Goal: Navigation & Orientation: Find specific page/section

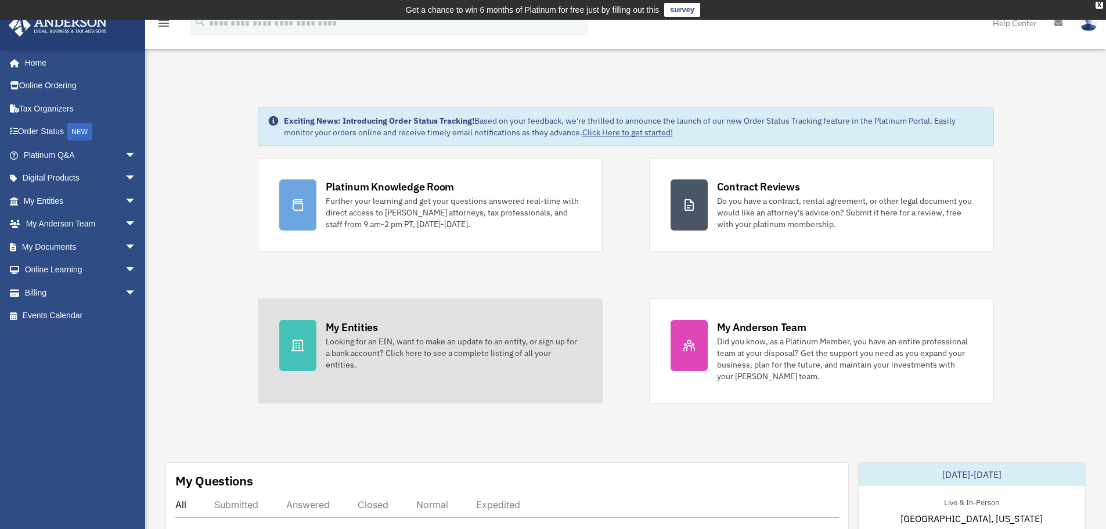
click at [331, 338] on div "Looking for an EIN, want to make an update to an entity, or sign up for a bank …" at bounding box center [453, 352] width 255 height 35
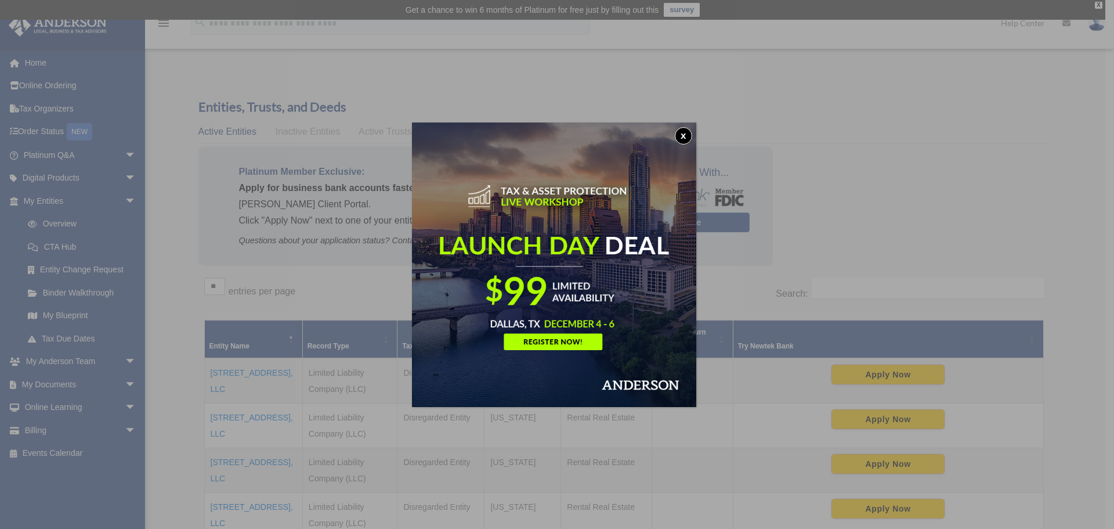
click at [691, 138] on button "x" at bounding box center [683, 135] width 17 height 17
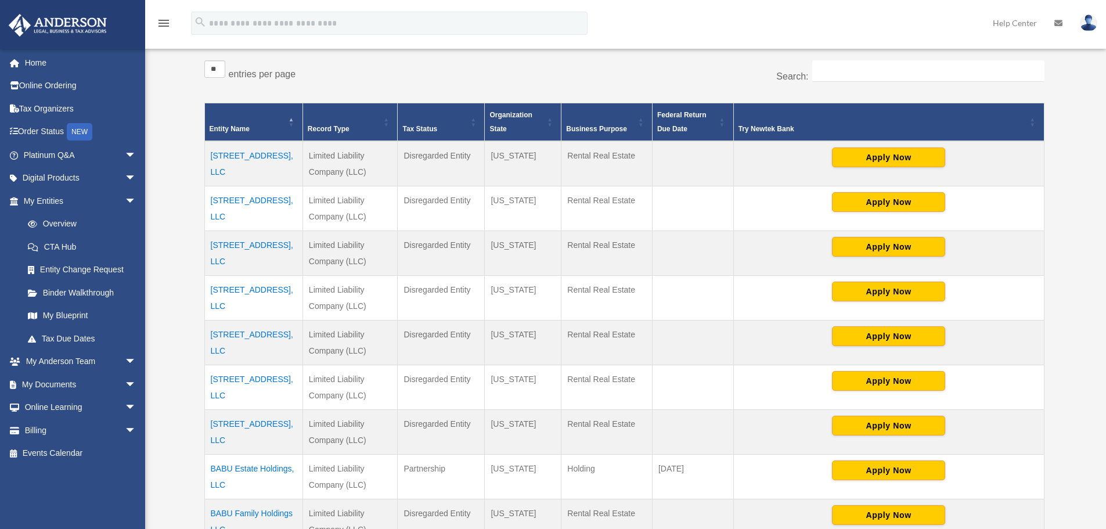
scroll to position [406, 0]
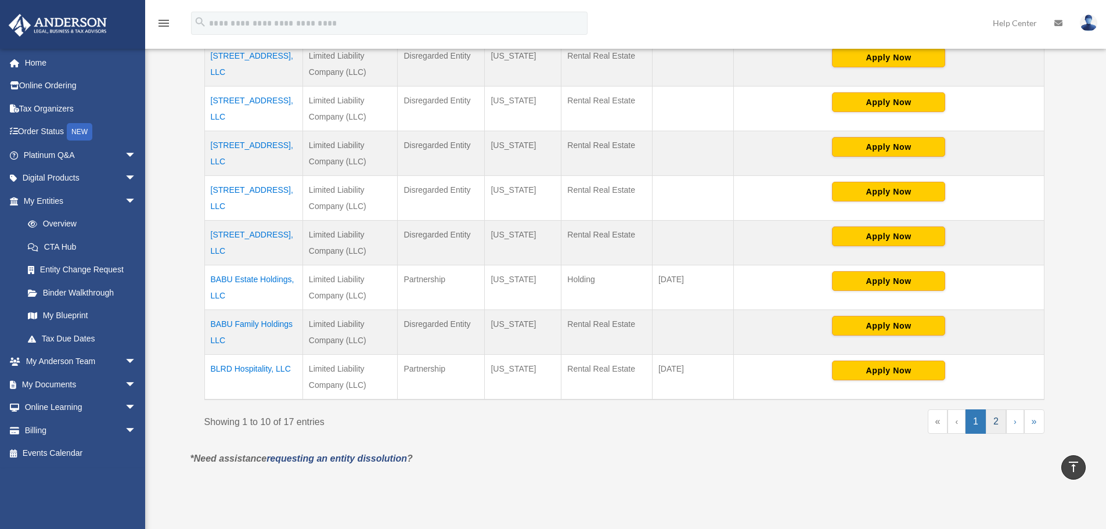
click at [997, 417] on link "2" at bounding box center [996, 421] width 20 height 24
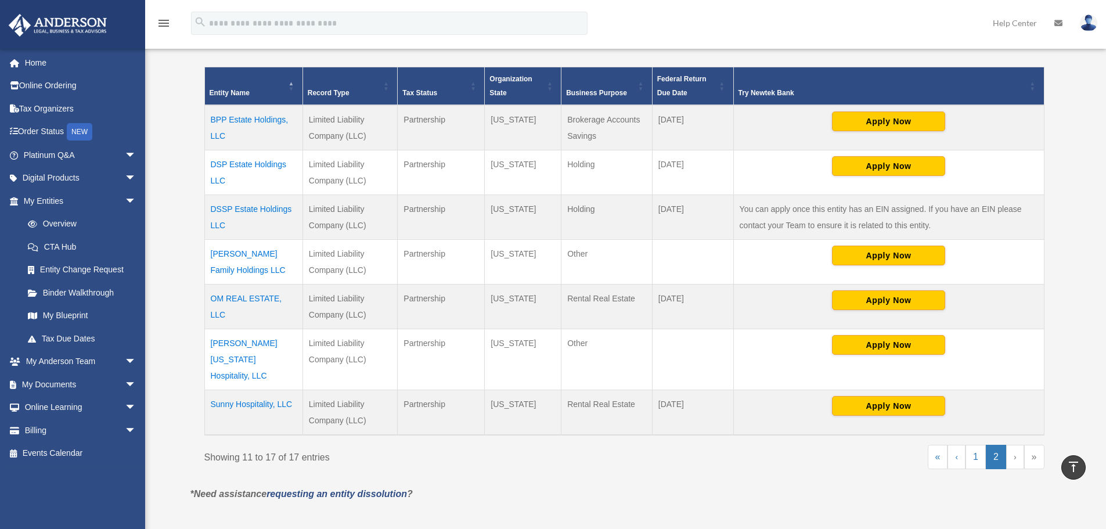
scroll to position [232, 0]
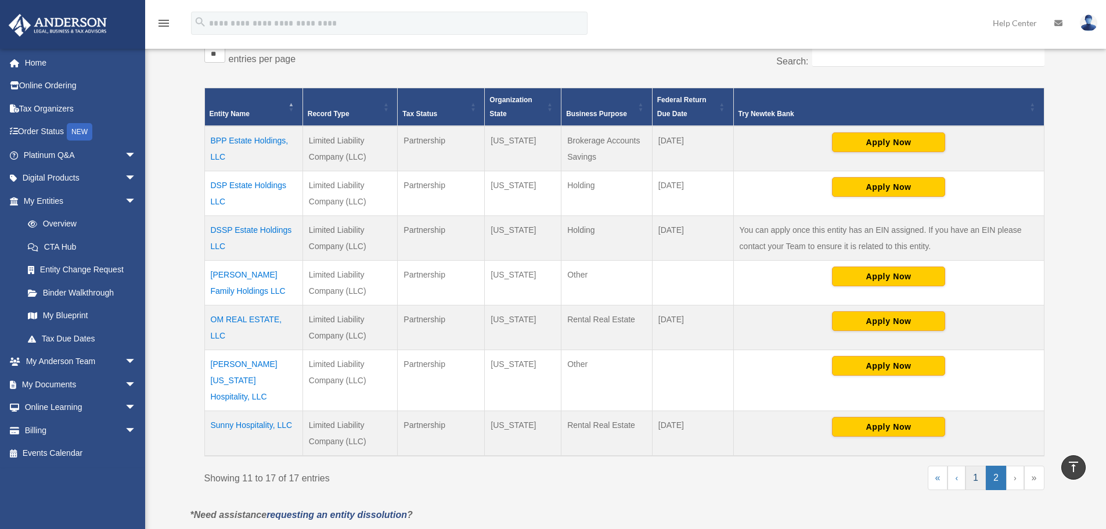
click at [975, 465] on link "1" at bounding box center [975, 477] width 20 height 24
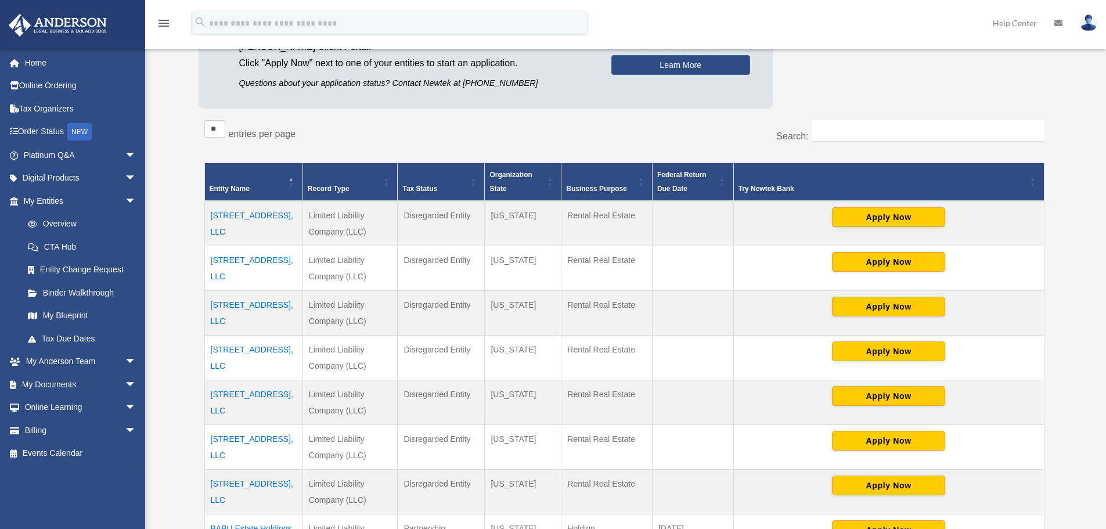
scroll to position [0, 0]
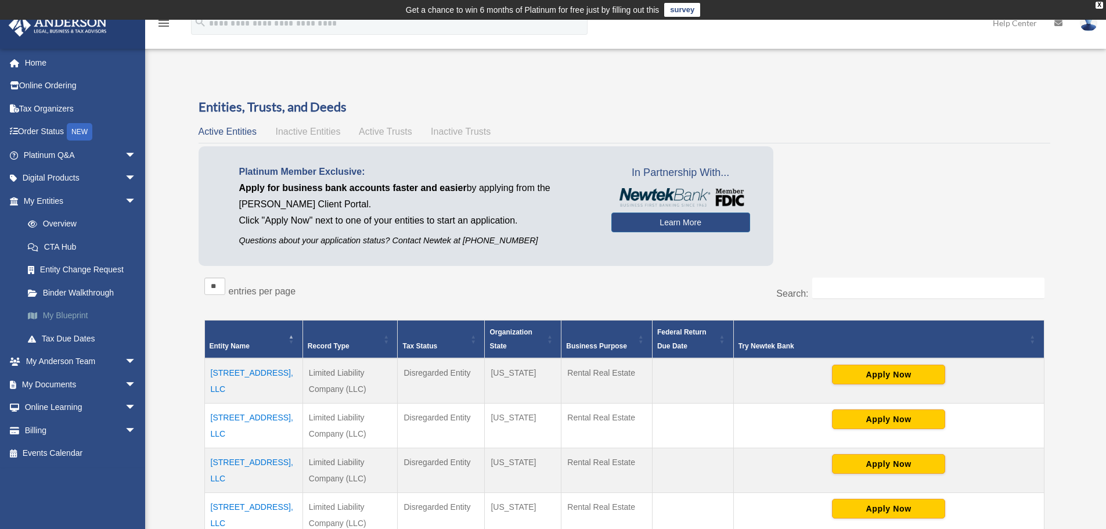
click at [47, 316] on link "My Blueprint" at bounding box center [85, 315] width 138 height 23
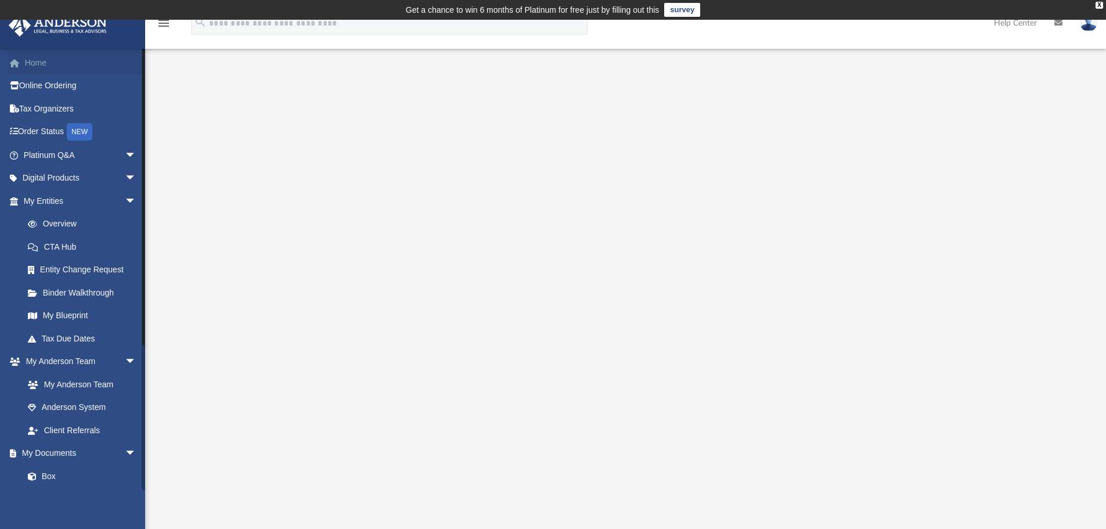
click at [35, 62] on link "Home" at bounding box center [81, 62] width 146 height 23
